Goal: Information Seeking & Learning: Learn about a topic

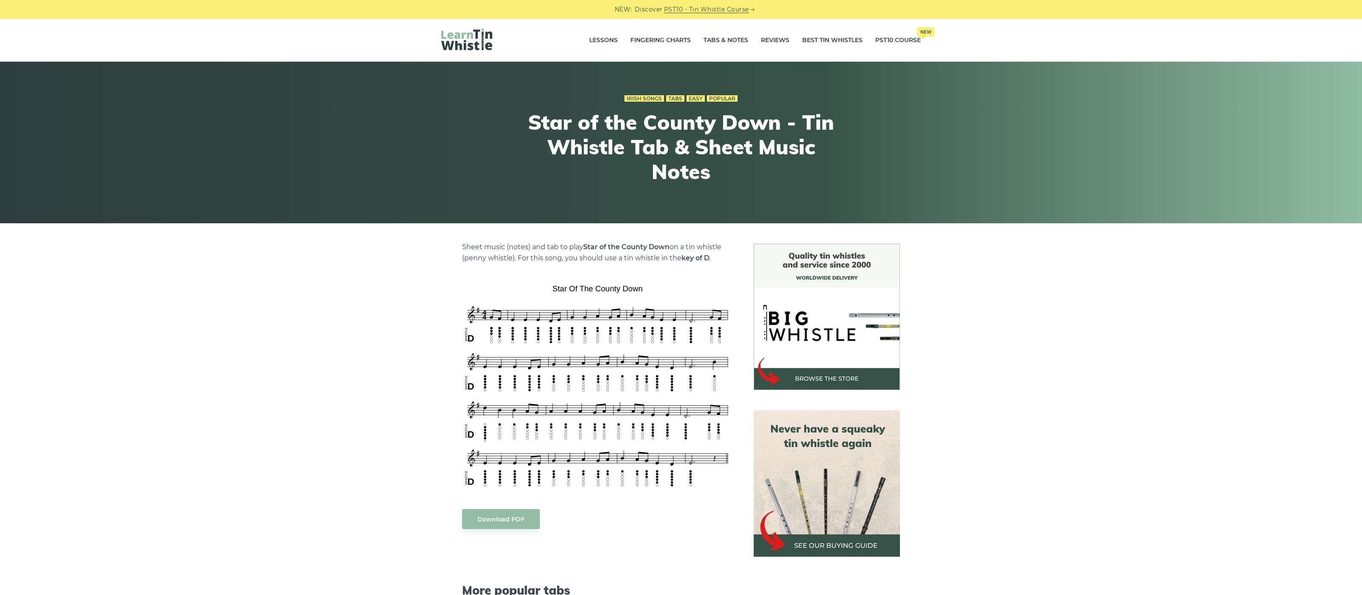
scroll to position [109, 0]
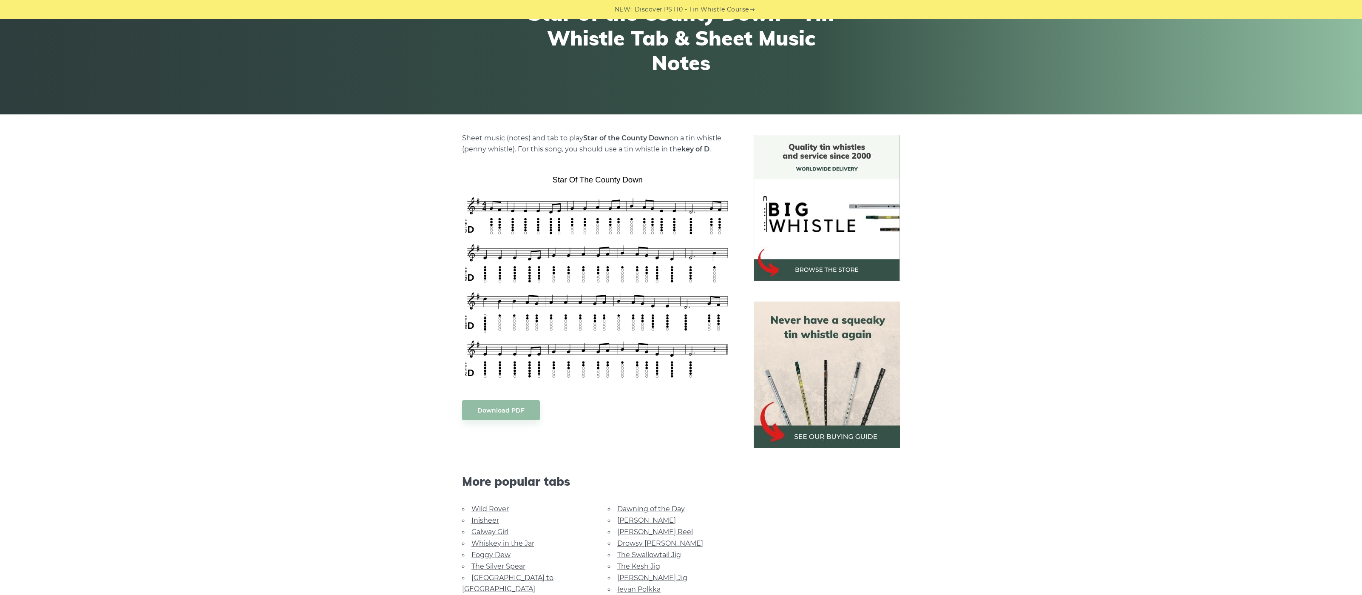
click at [505, 414] on body "NEW: Discover PST10 - Tin Whistle Course Lessons Fingering Charts Tabs & Notes …" at bounding box center [681, 544] width 1362 height 1306
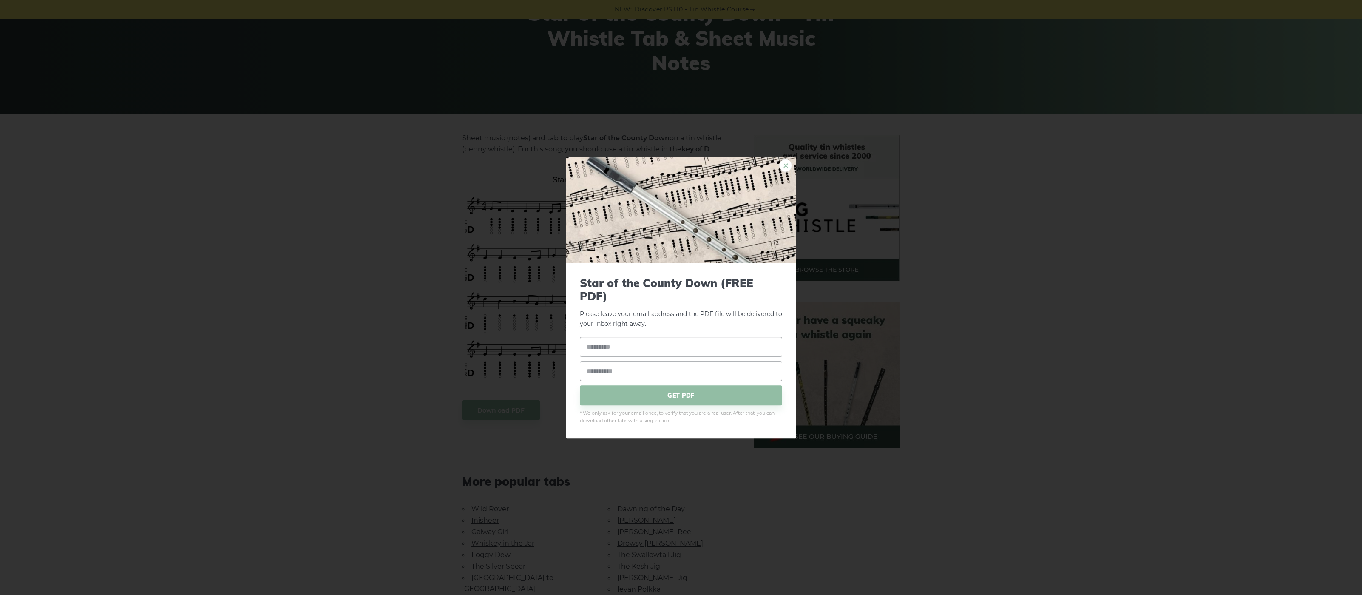
click at [786, 171] on link "×" at bounding box center [785, 165] width 13 height 13
click at [482, 404] on body "NEW: Discover PST10 - Tin Whistle Course Lessons Fingering Charts Tabs & Notes …" at bounding box center [681, 544] width 1362 height 1306
drag, startPoint x: 534, startPoint y: 317, endPoint x: 584, endPoint y: 294, distance: 55.2
click at [535, 317] on div "× Star of the County Down (FREE PDF) Please leave your email address and the PD…" at bounding box center [681, 297] width 1362 height 595
click at [781, 168] on link "×" at bounding box center [785, 165] width 13 height 13
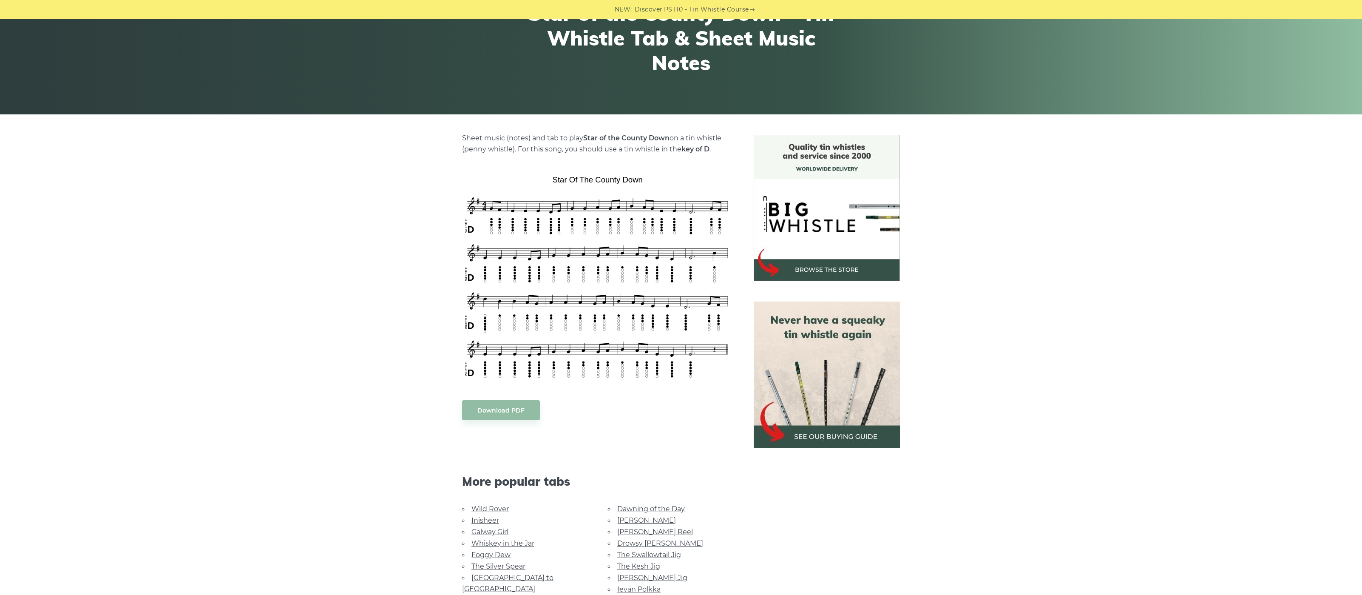
drag, startPoint x: 545, startPoint y: 249, endPoint x: 555, endPoint y: 261, distance: 15.5
click at [546, 249] on body "NEW: Discover PST10 - Tin Whistle Course Lessons Fingering Charts Tabs & Notes …" at bounding box center [681, 544] width 1362 height 1306
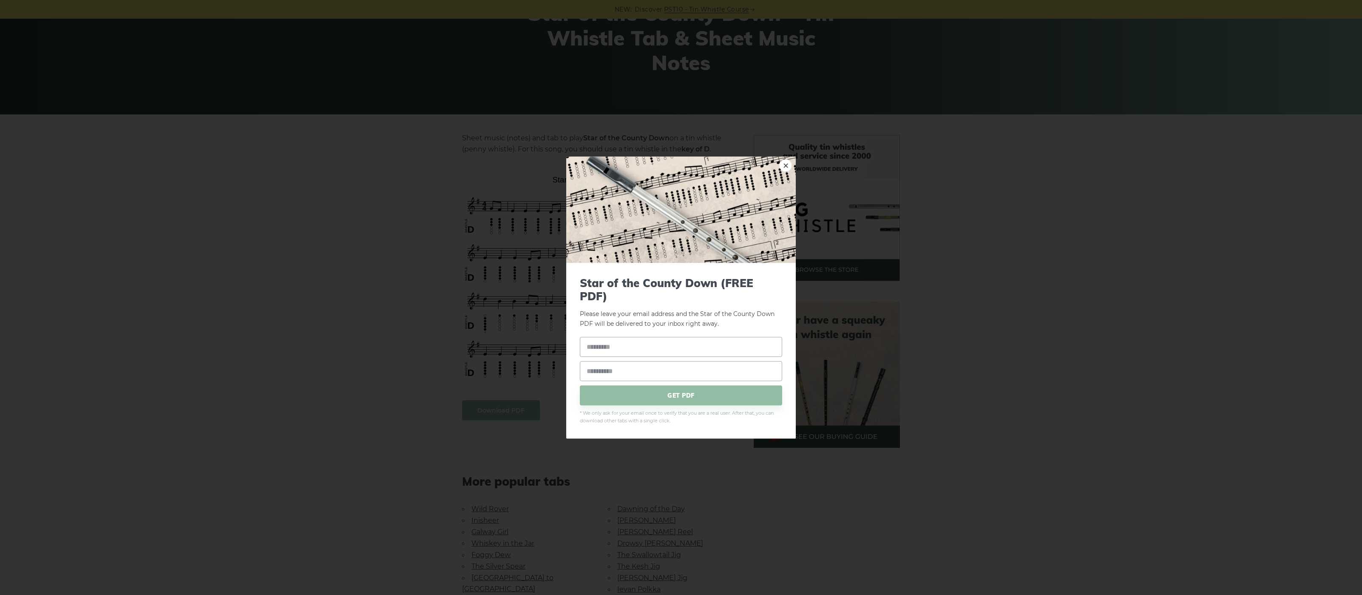
drag, startPoint x: 559, startPoint y: 271, endPoint x: 687, endPoint y: 224, distance: 136.6
click at [572, 264] on div "× Star of the County Down (FREE PDF) Please leave your email address and the St…" at bounding box center [681, 297] width 1362 height 595
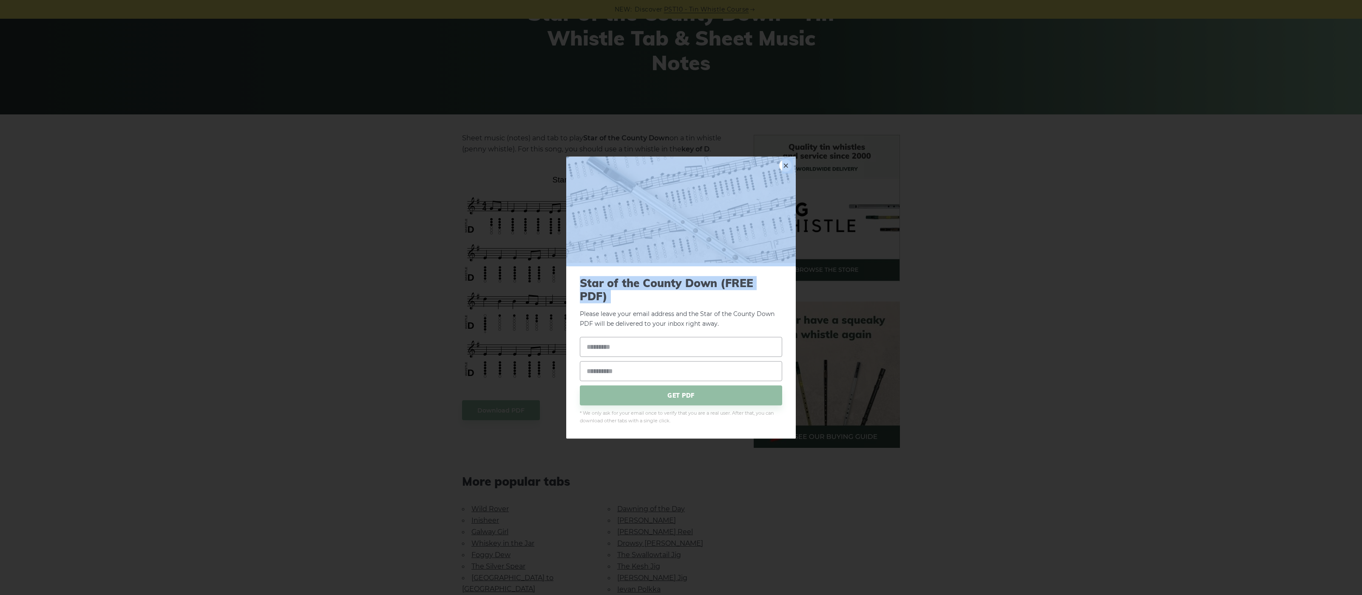
click at [785, 170] on link "×" at bounding box center [785, 165] width 13 height 13
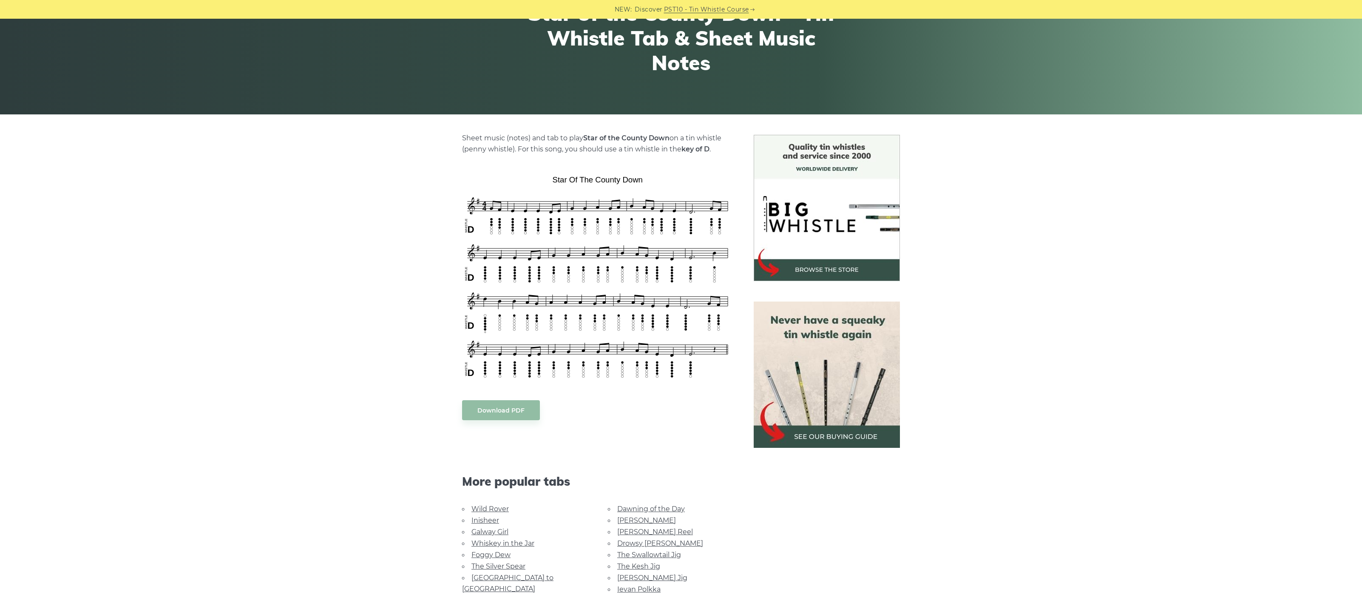
click at [584, 236] on body "NEW: Discover PST10 - Tin Whistle Course Lessons Fingering Charts Tabs & Notes …" at bounding box center [681, 544] width 1362 height 1306
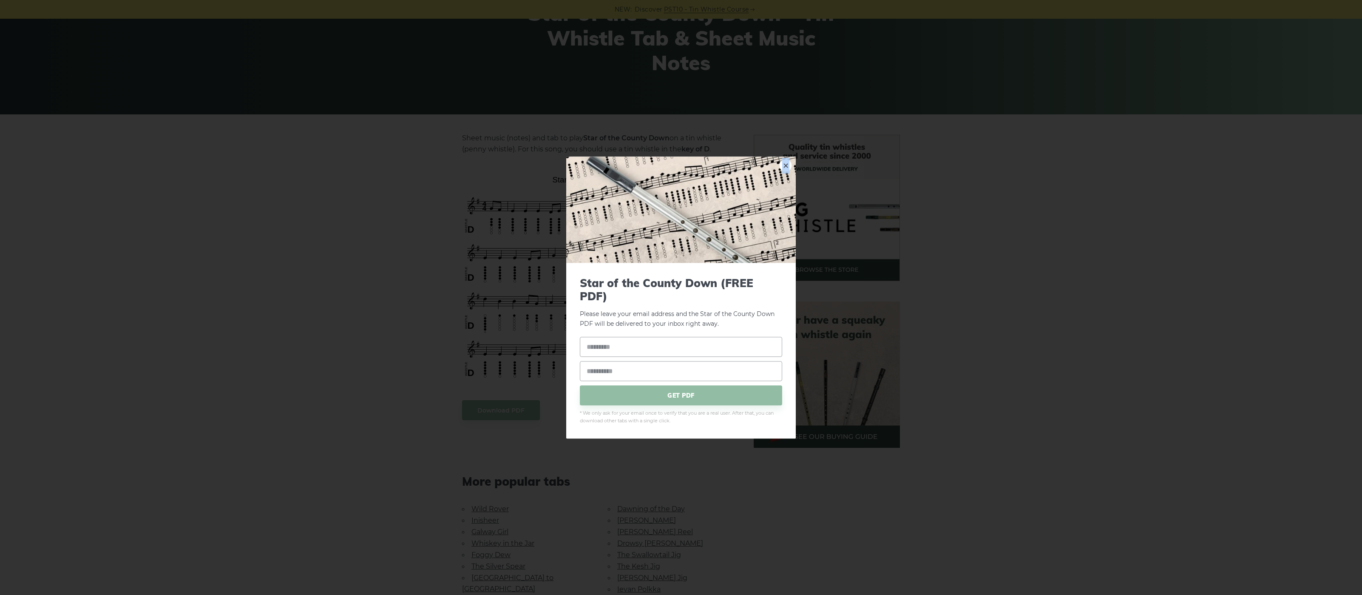
click at [785, 168] on link "×" at bounding box center [785, 165] width 13 height 13
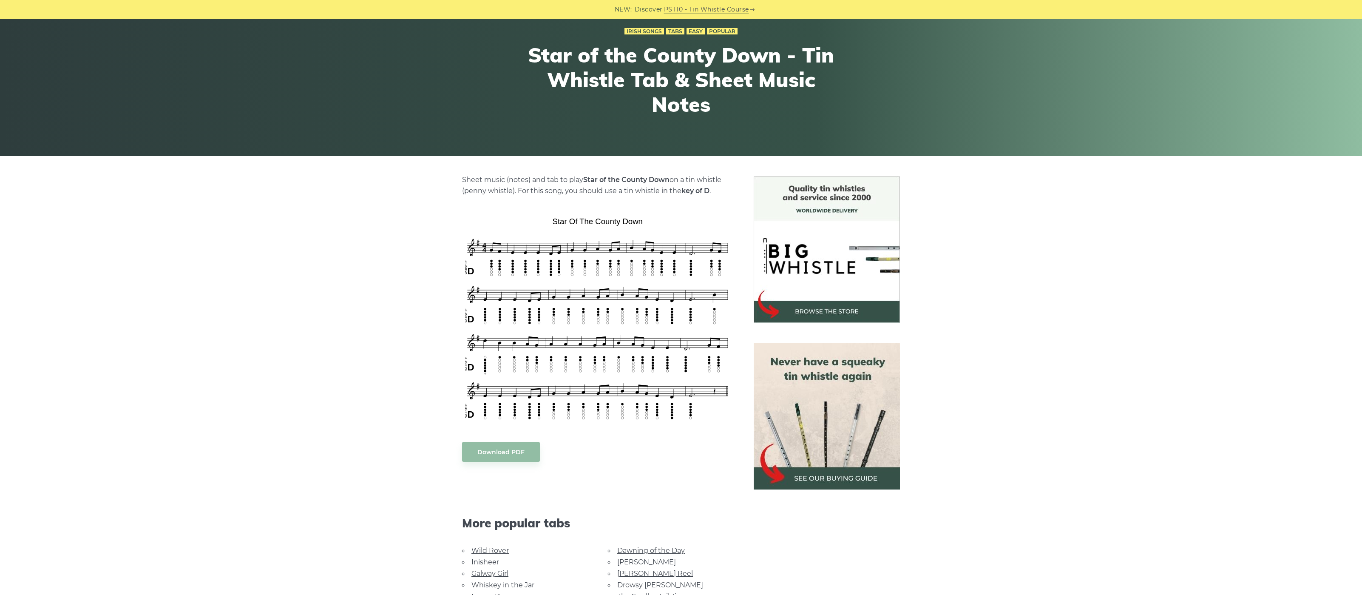
scroll to position [68, 0]
click at [1060, 347] on div "Sheet music (notes) and tab to play Star of the County Down on a tin whistle ([…" at bounding box center [681, 459] width 1362 height 567
